Goal: Information Seeking & Learning: Learn about a topic

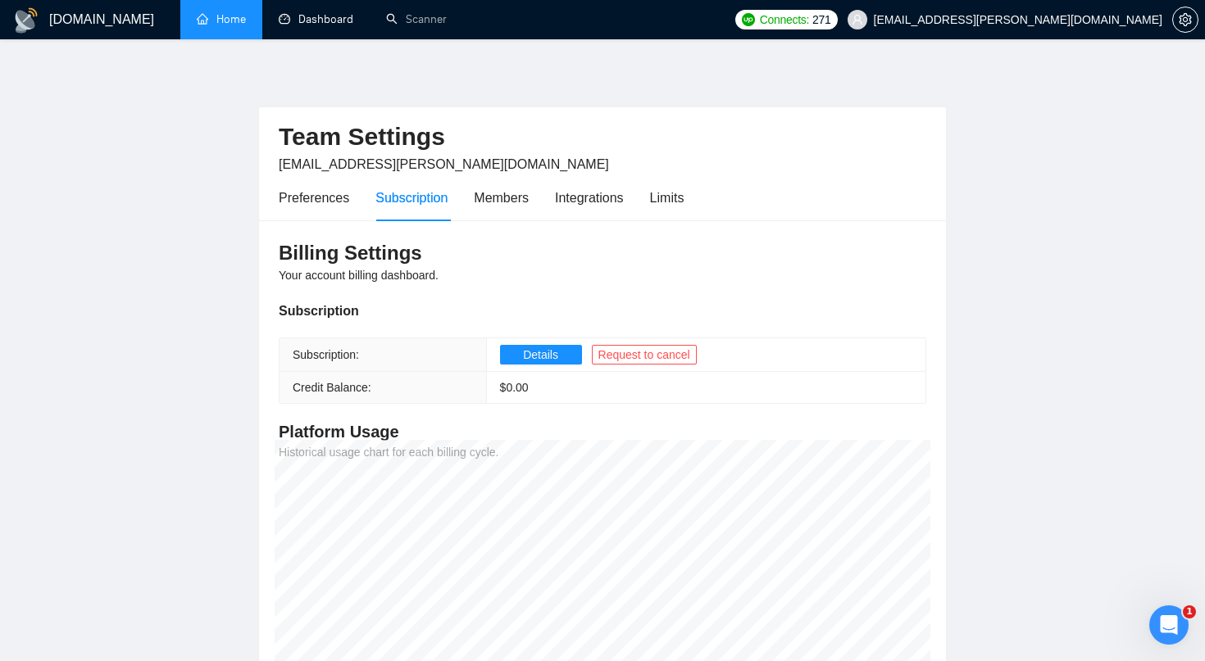
click at [240, 25] on link "Home" at bounding box center [221, 19] width 49 height 14
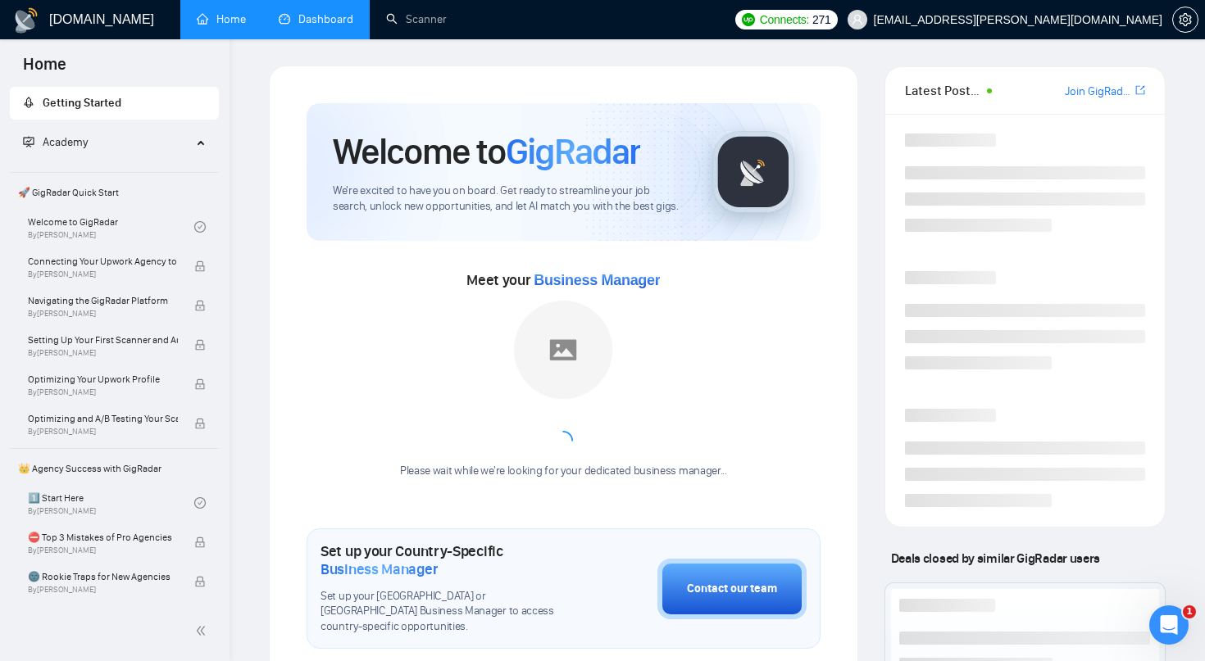
click at [320, 22] on link "Dashboard" at bounding box center [316, 19] width 75 height 14
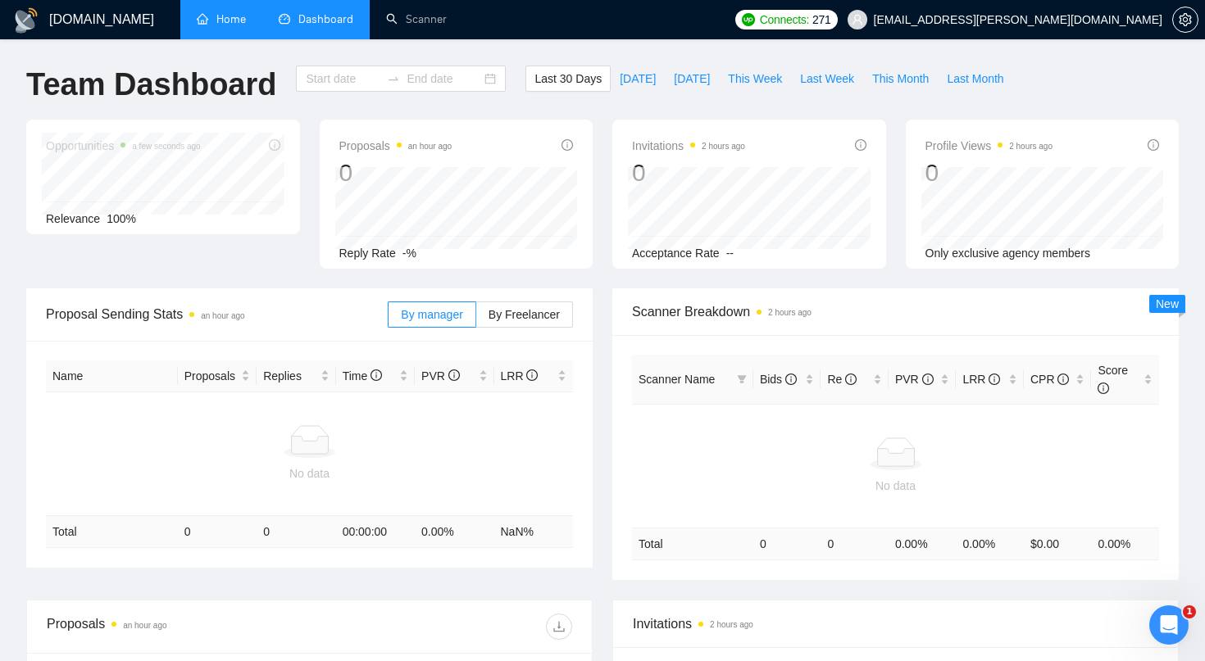
type input "[DATE]"
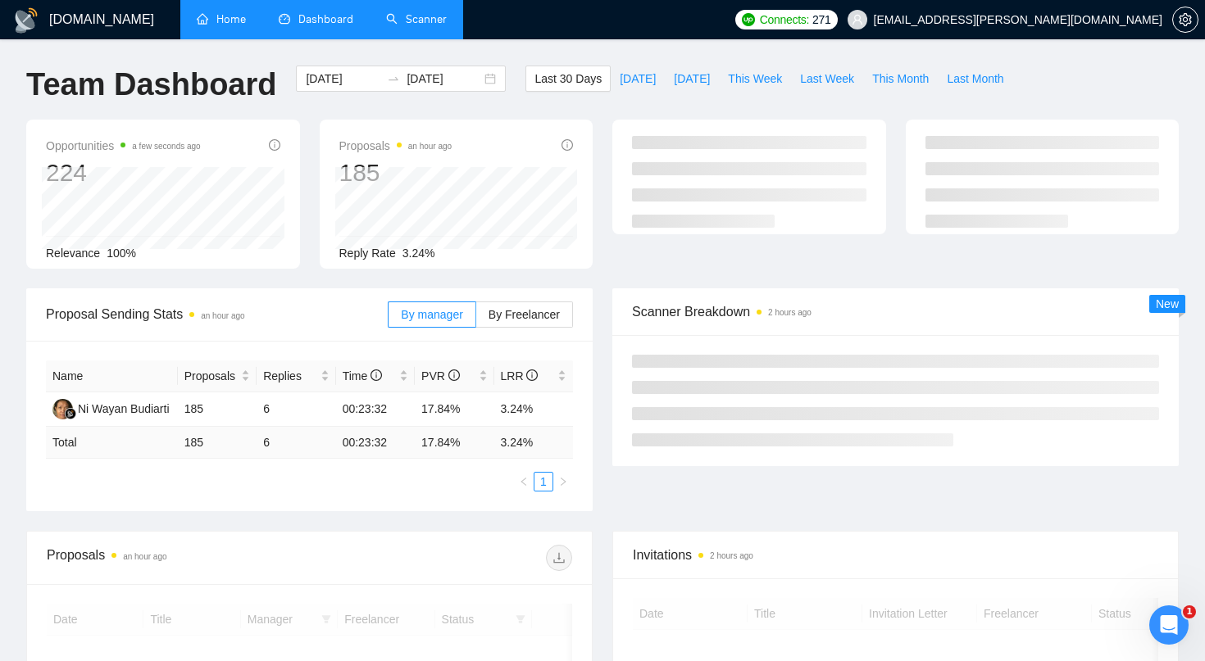
click at [436, 14] on link "Scanner" at bounding box center [416, 19] width 61 height 14
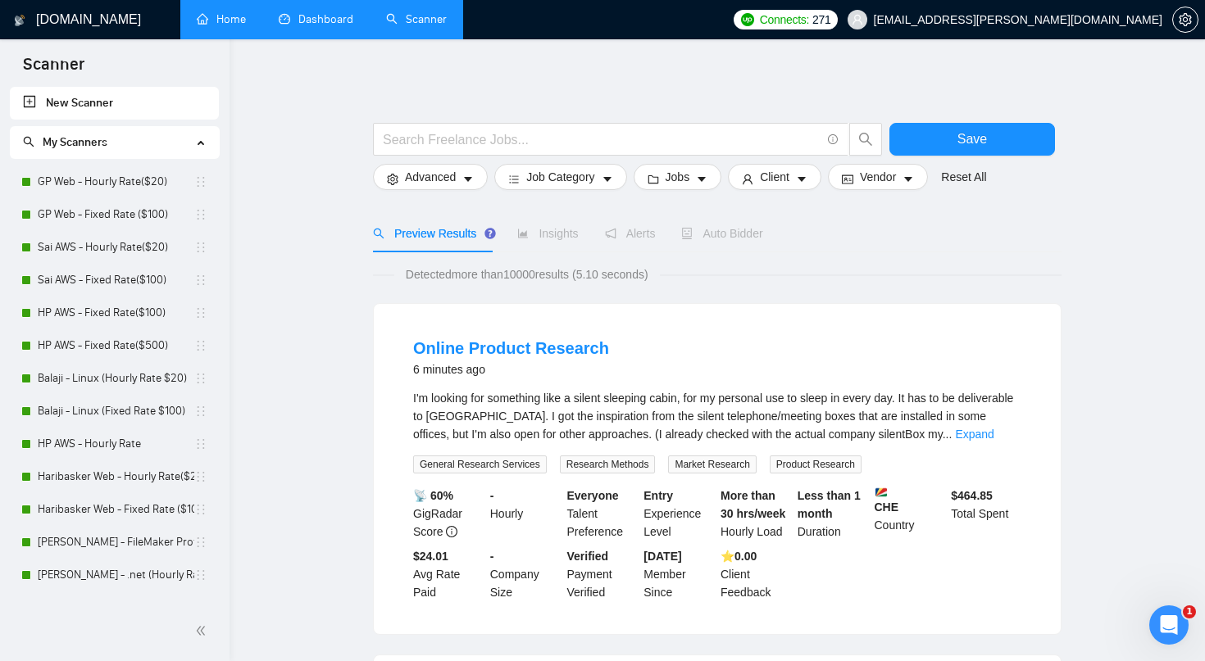
click at [329, 21] on link "Dashboard" at bounding box center [316, 19] width 75 height 14
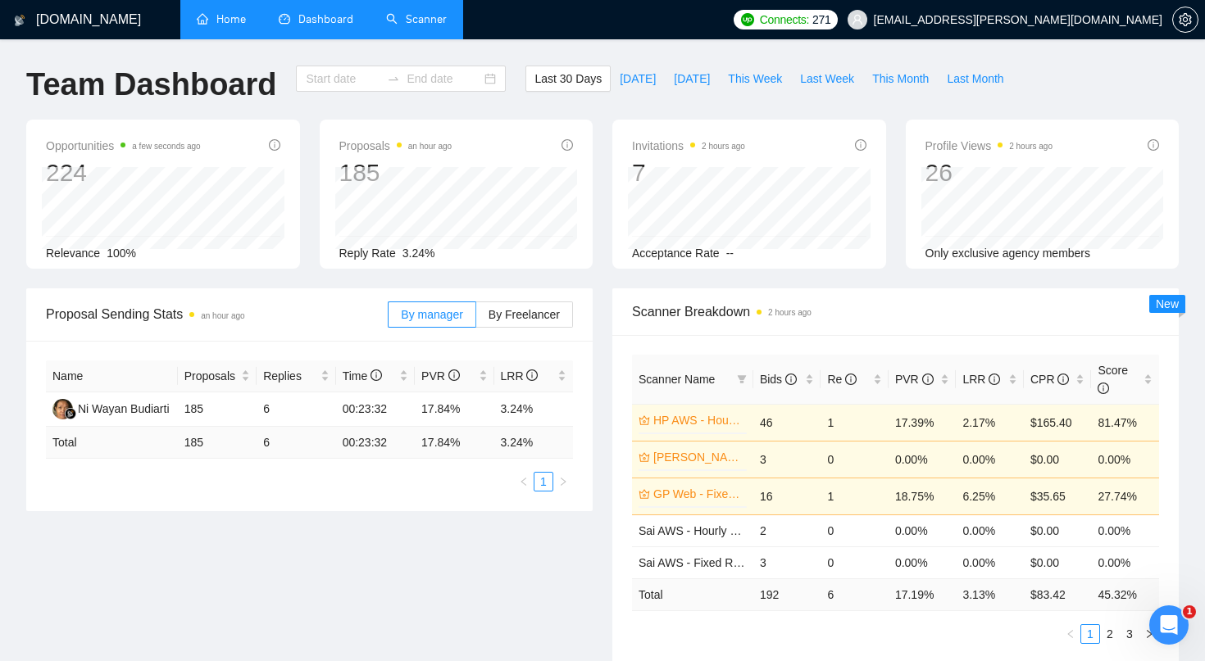
type input "[DATE]"
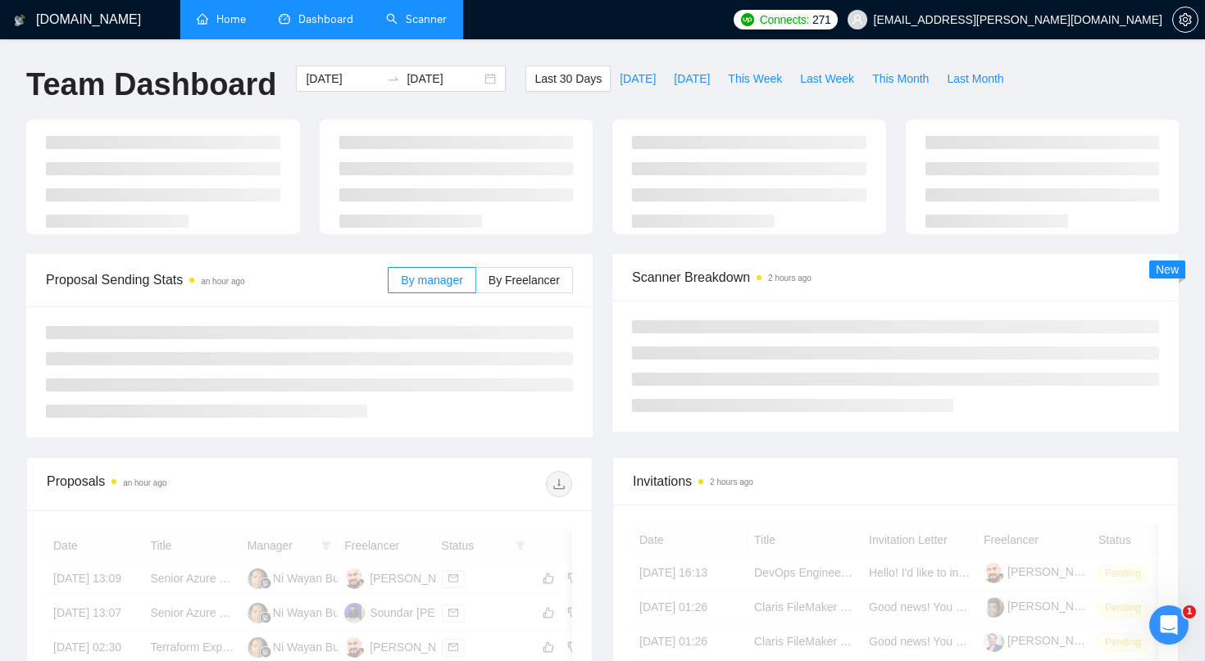
click at [329, 21] on span "Dashboard" at bounding box center [325, 19] width 55 height 14
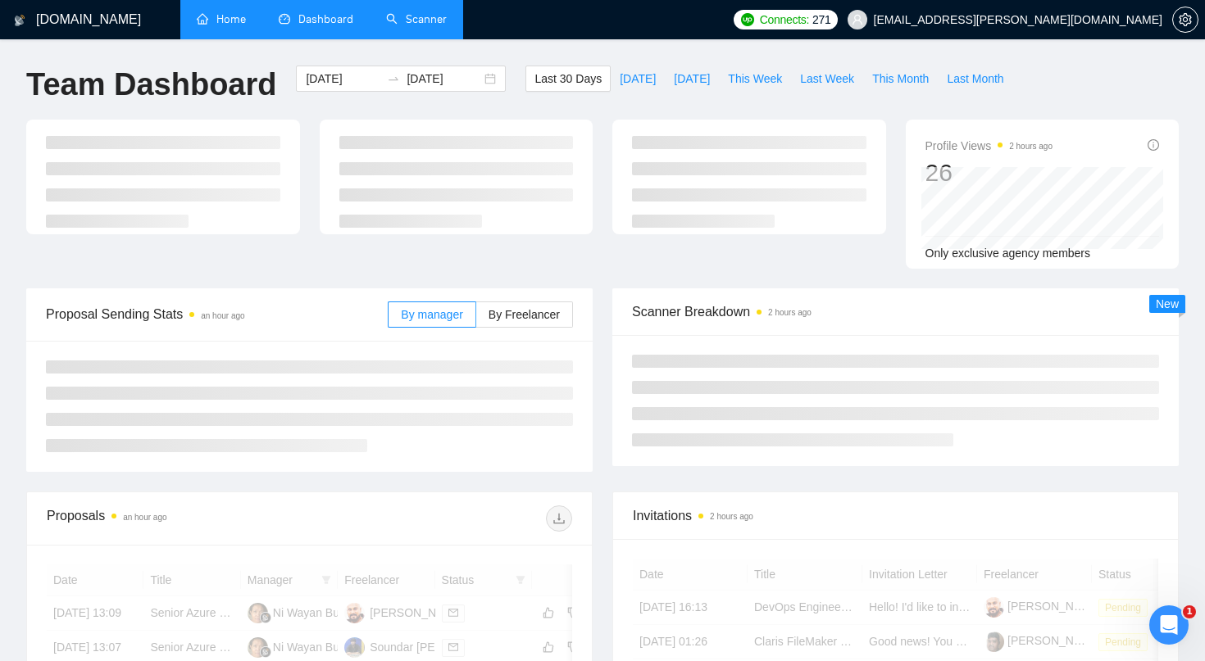
click at [404, 19] on link "Scanner" at bounding box center [416, 19] width 61 height 14
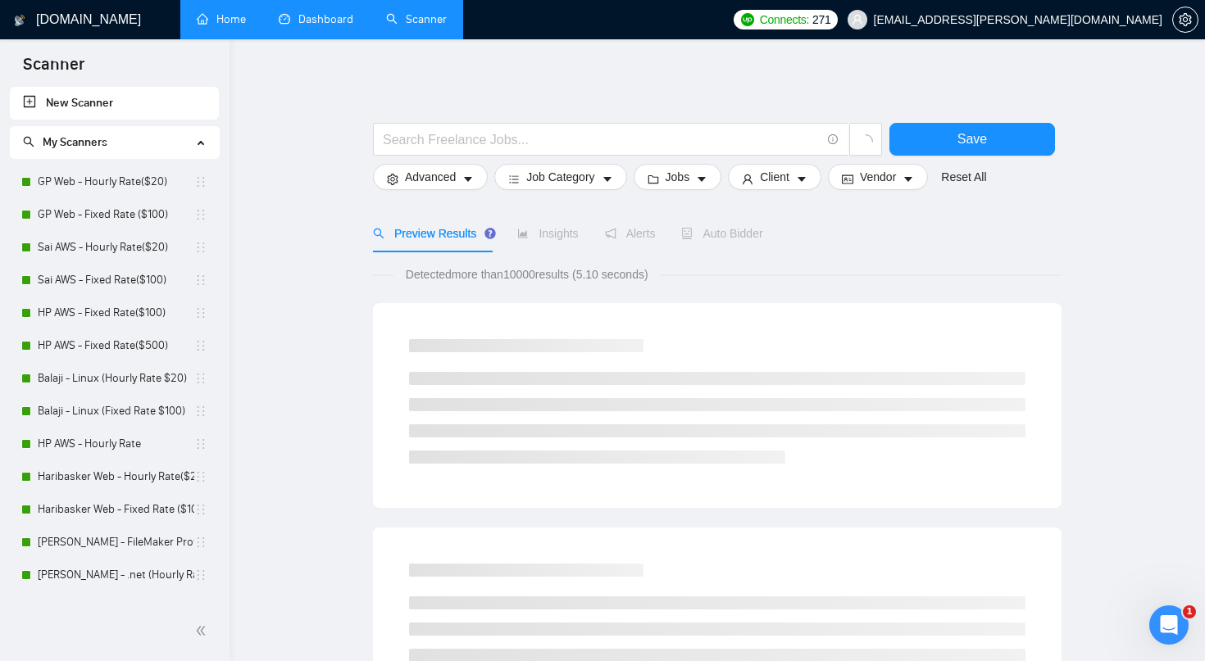
click at [340, 19] on link "Dashboard" at bounding box center [316, 19] width 75 height 14
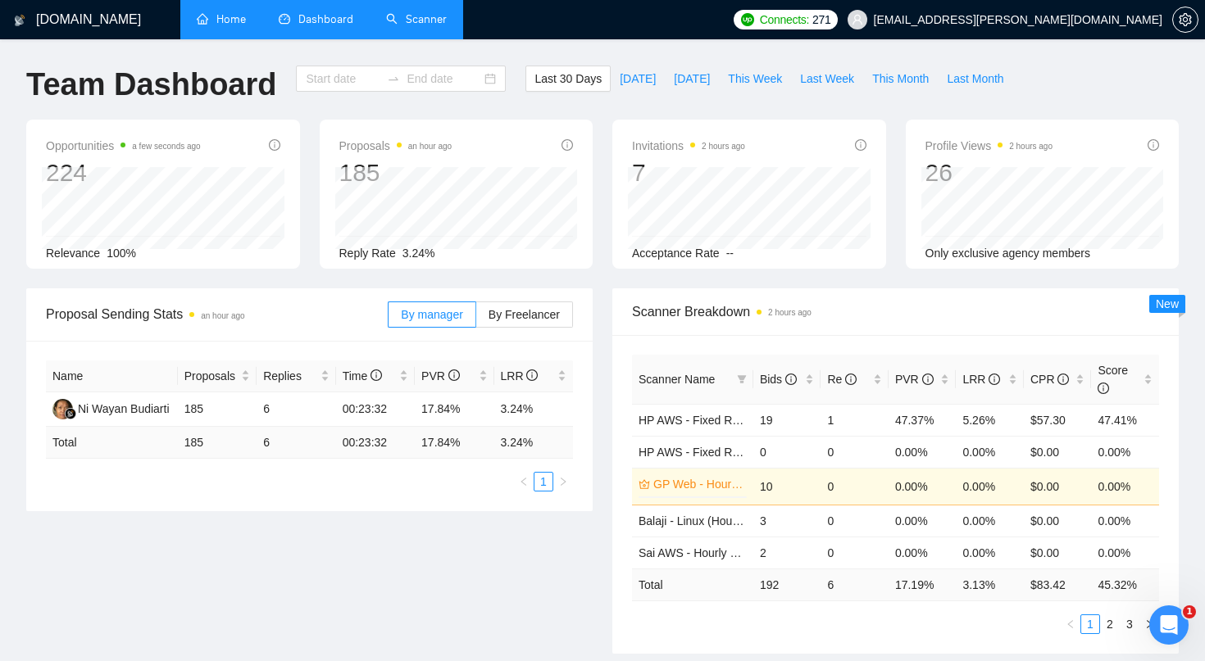
type input "[DATE]"
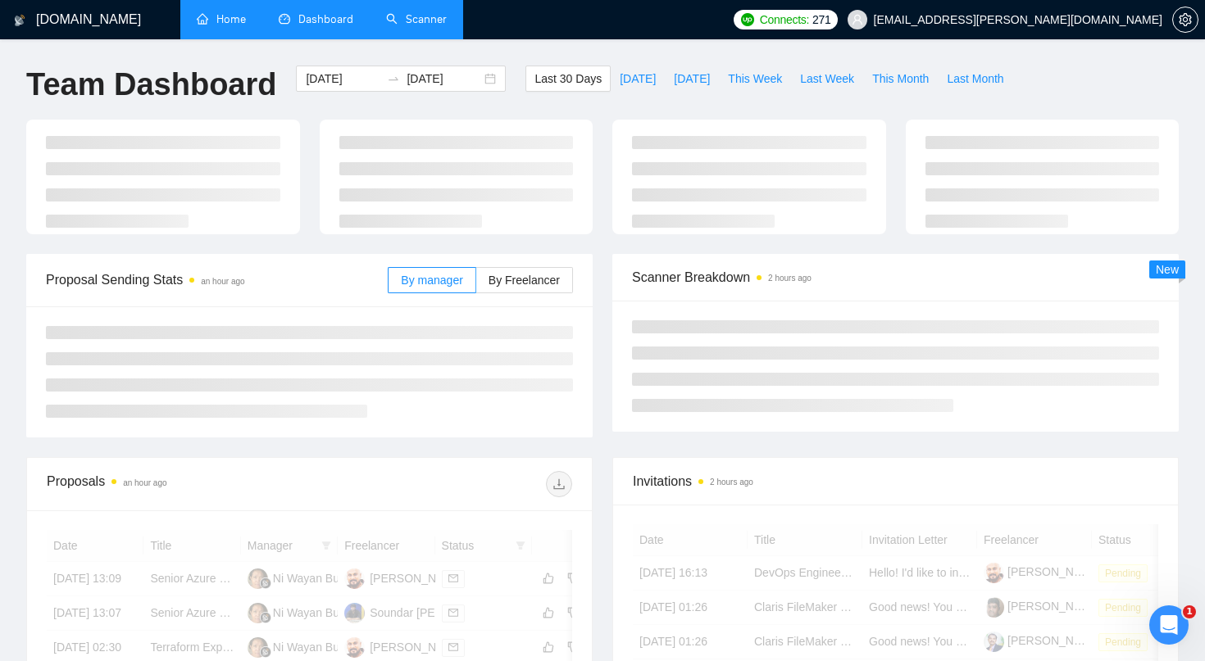
click at [230, 18] on link "Home" at bounding box center [221, 19] width 49 height 14
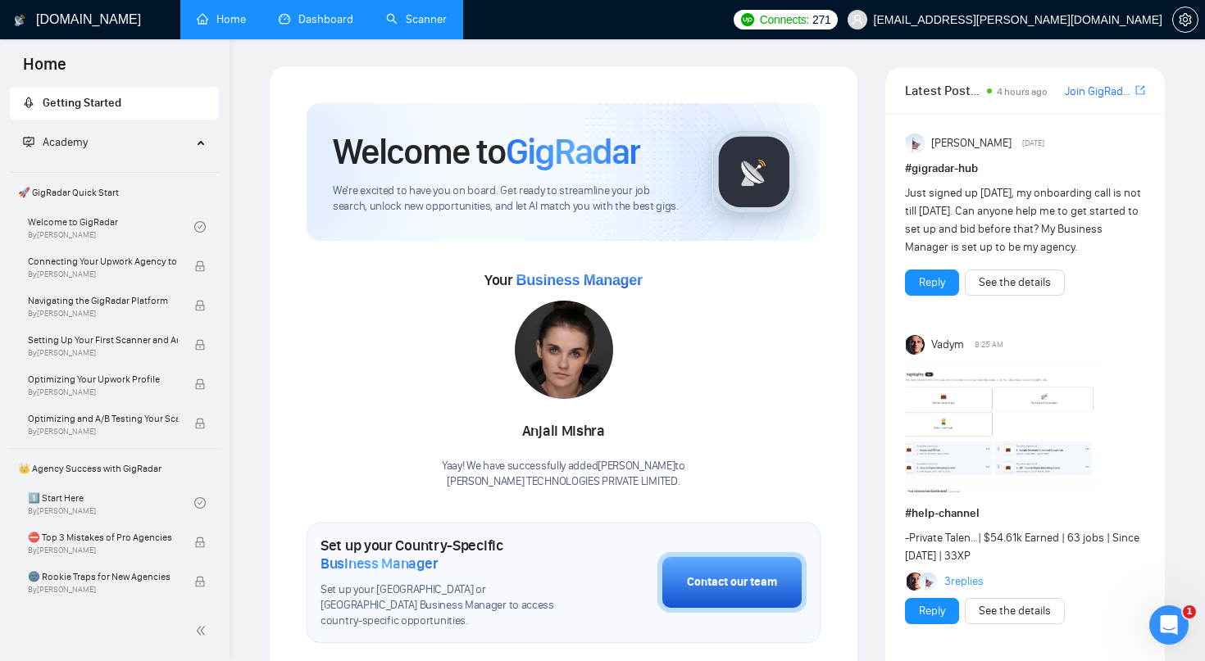
click at [404, 14] on link "Scanner" at bounding box center [416, 19] width 61 height 14
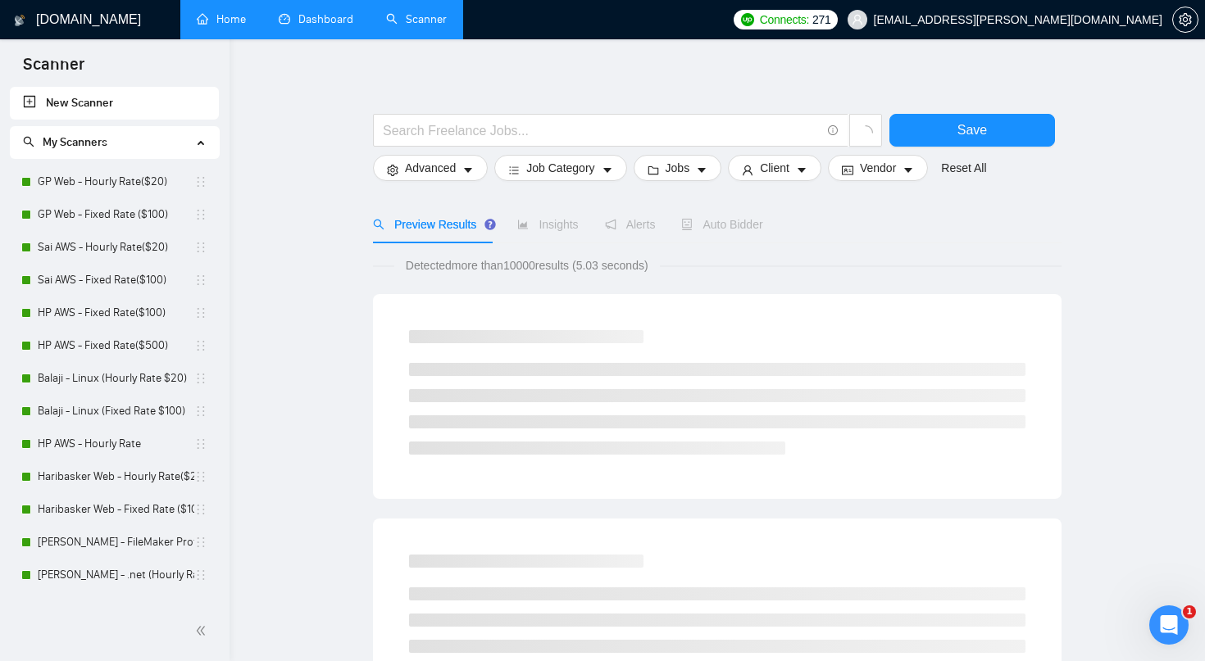
scroll to position [15, 0]
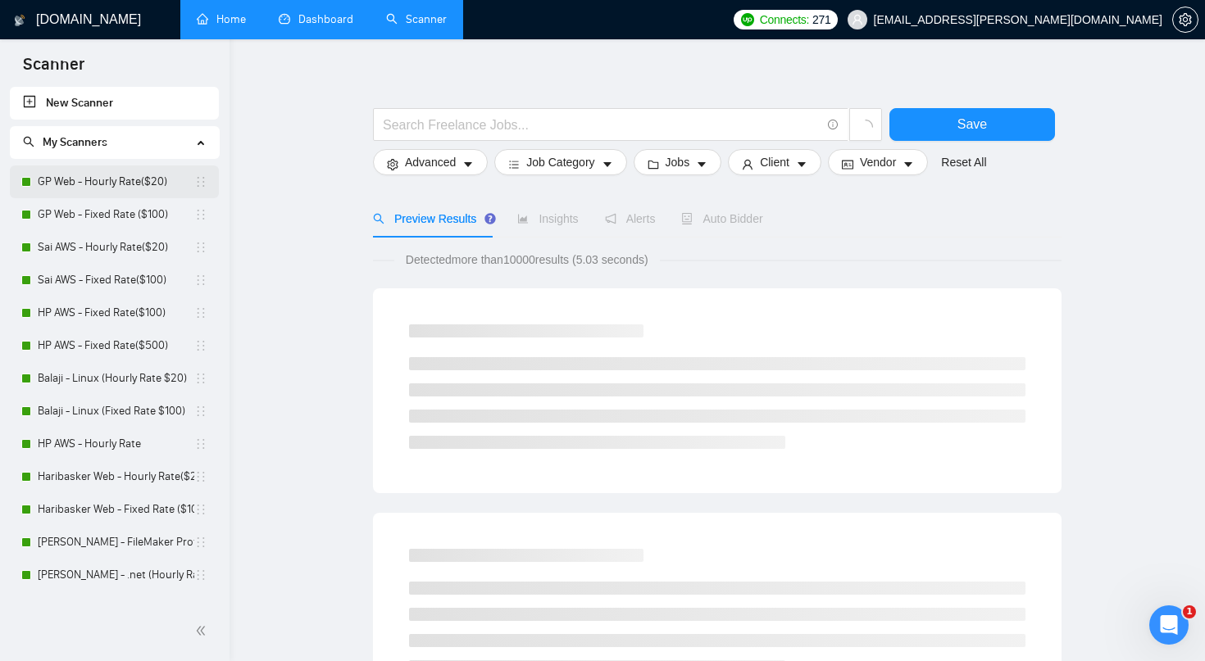
click at [147, 176] on link "GP Web - Hourly Rate($20)" at bounding box center [116, 182] width 157 height 33
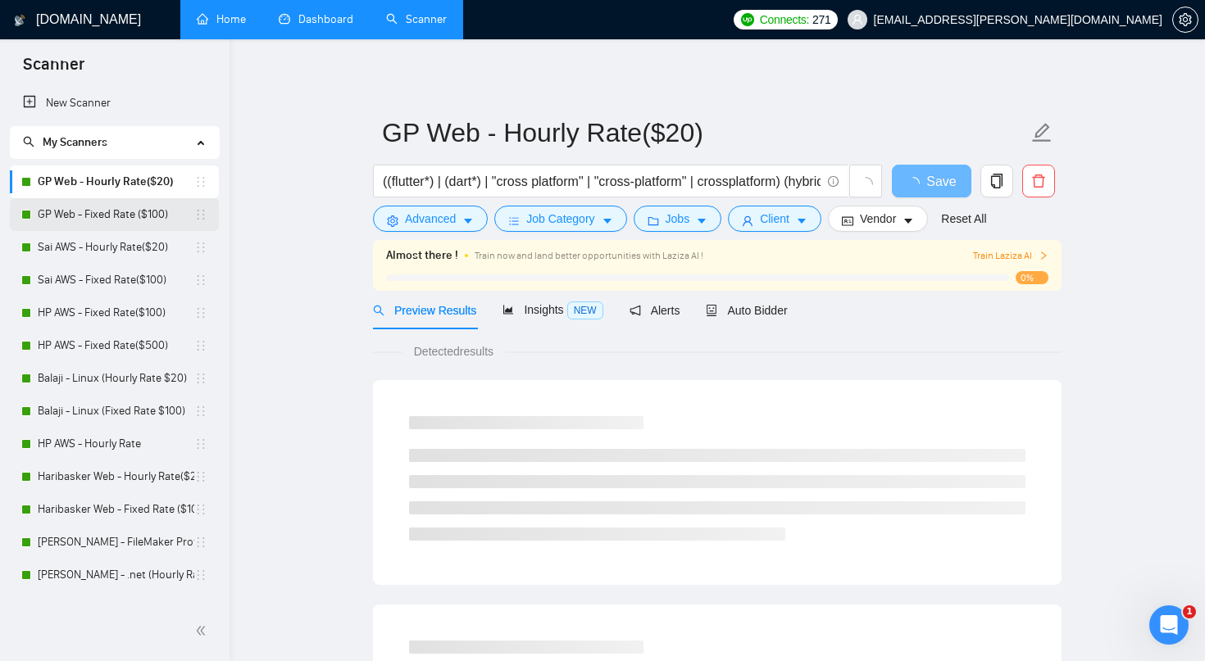
click at [138, 204] on link "GP Web - Fixed Rate ($100)" at bounding box center [116, 214] width 157 height 33
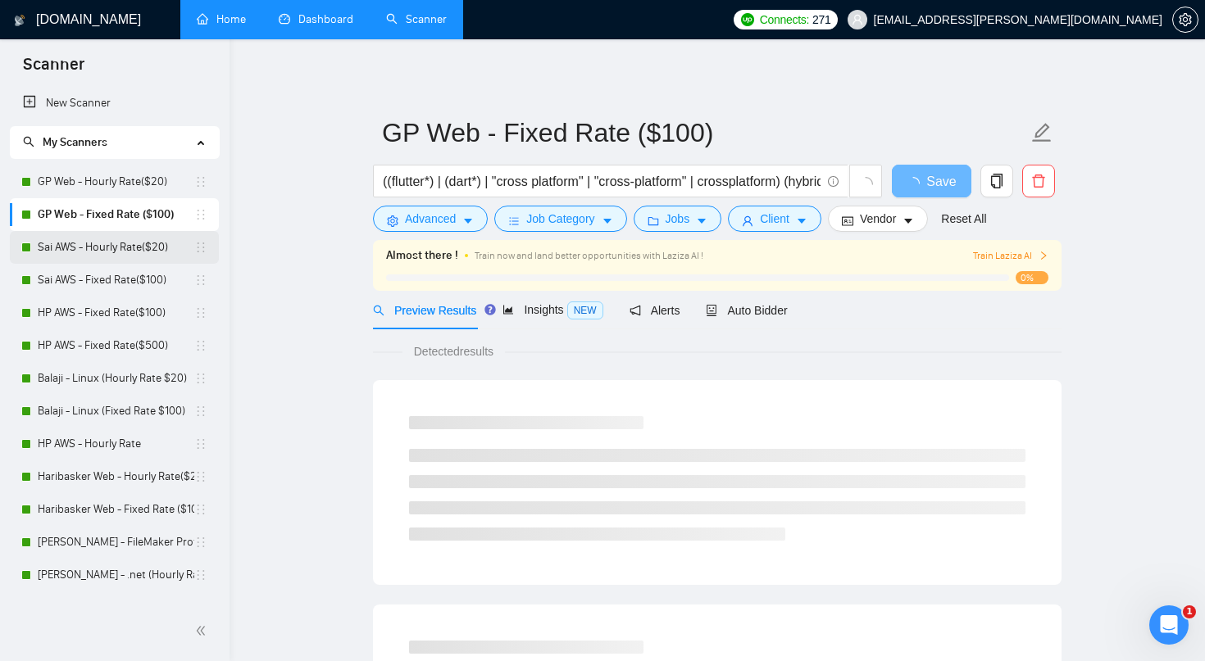
click at [134, 234] on link "Sai AWS - Hourly Rate($20)" at bounding box center [116, 247] width 157 height 33
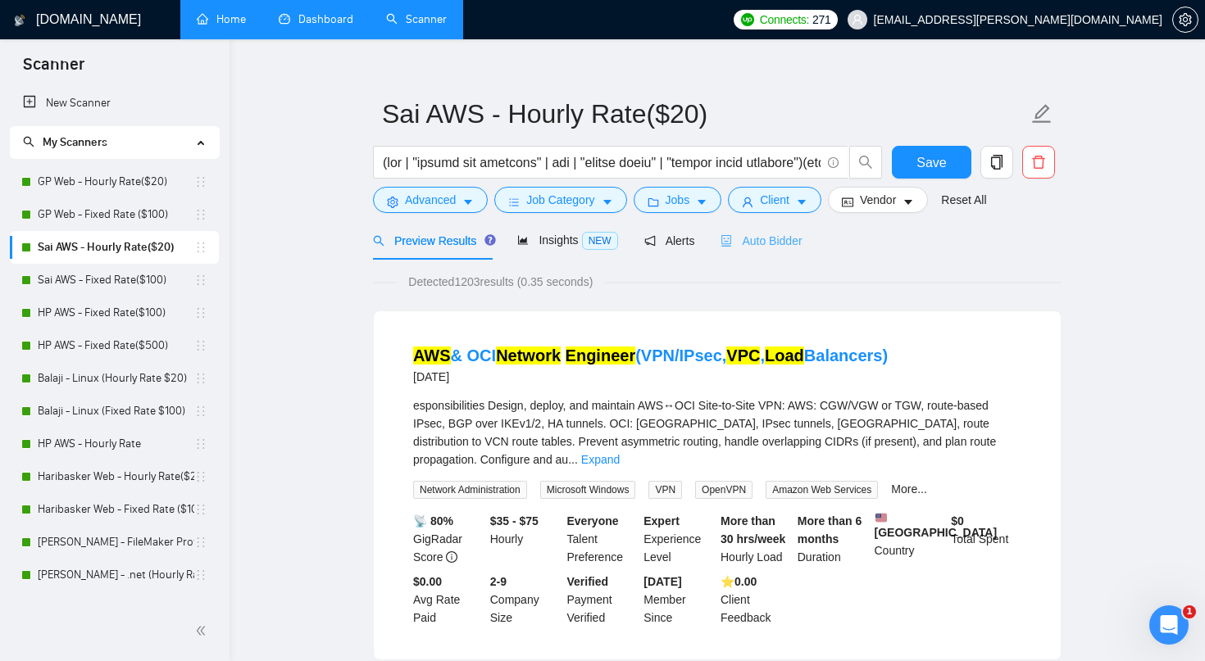
click at [779, 230] on div "Auto Bidder" at bounding box center [760, 240] width 81 height 39
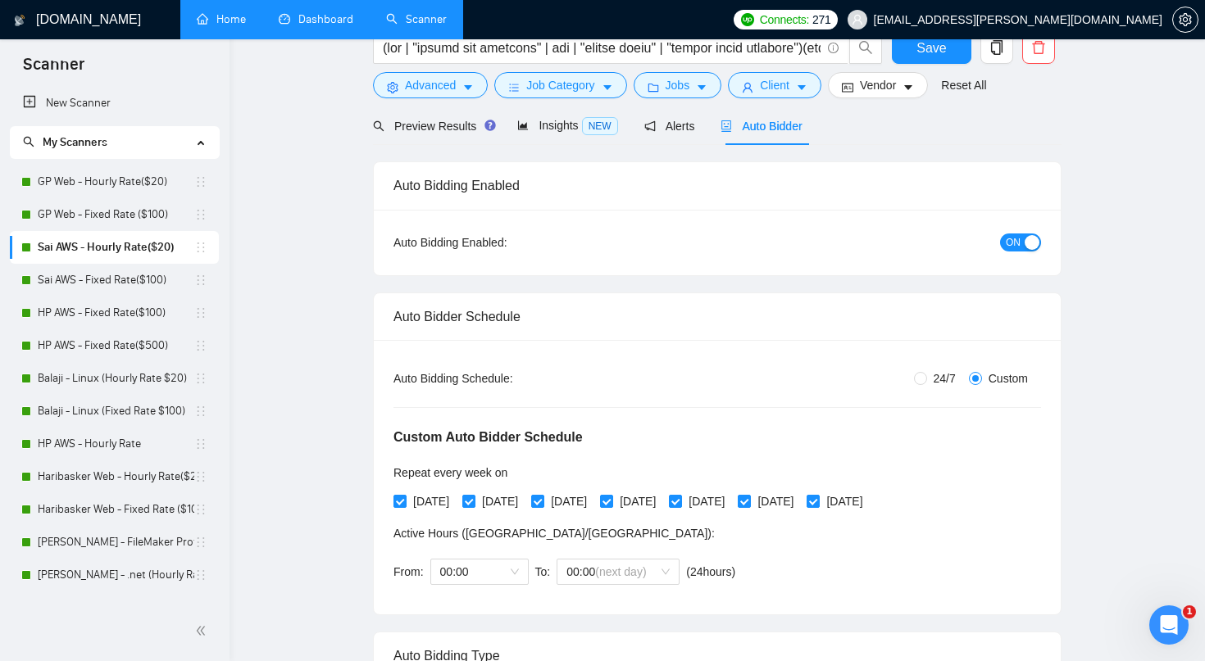
scroll to position [2, 0]
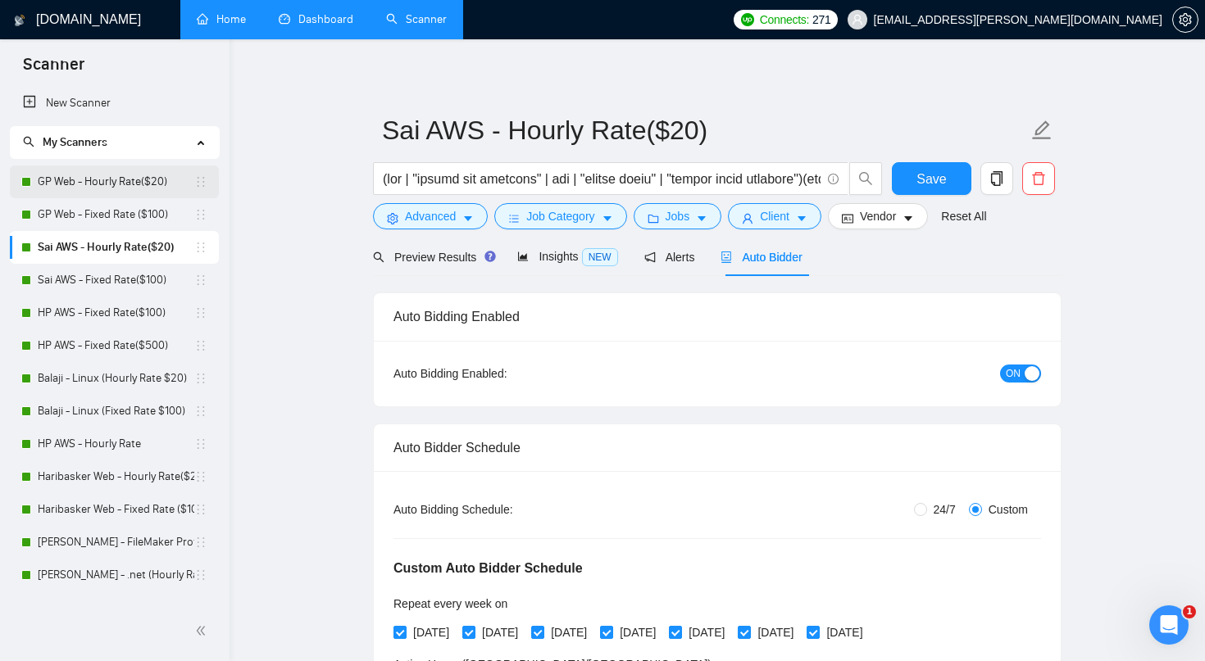
click at [125, 169] on link "GP Web - Hourly Rate($20)" at bounding box center [116, 182] width 157 height 33
